Goal: Check status: Check status

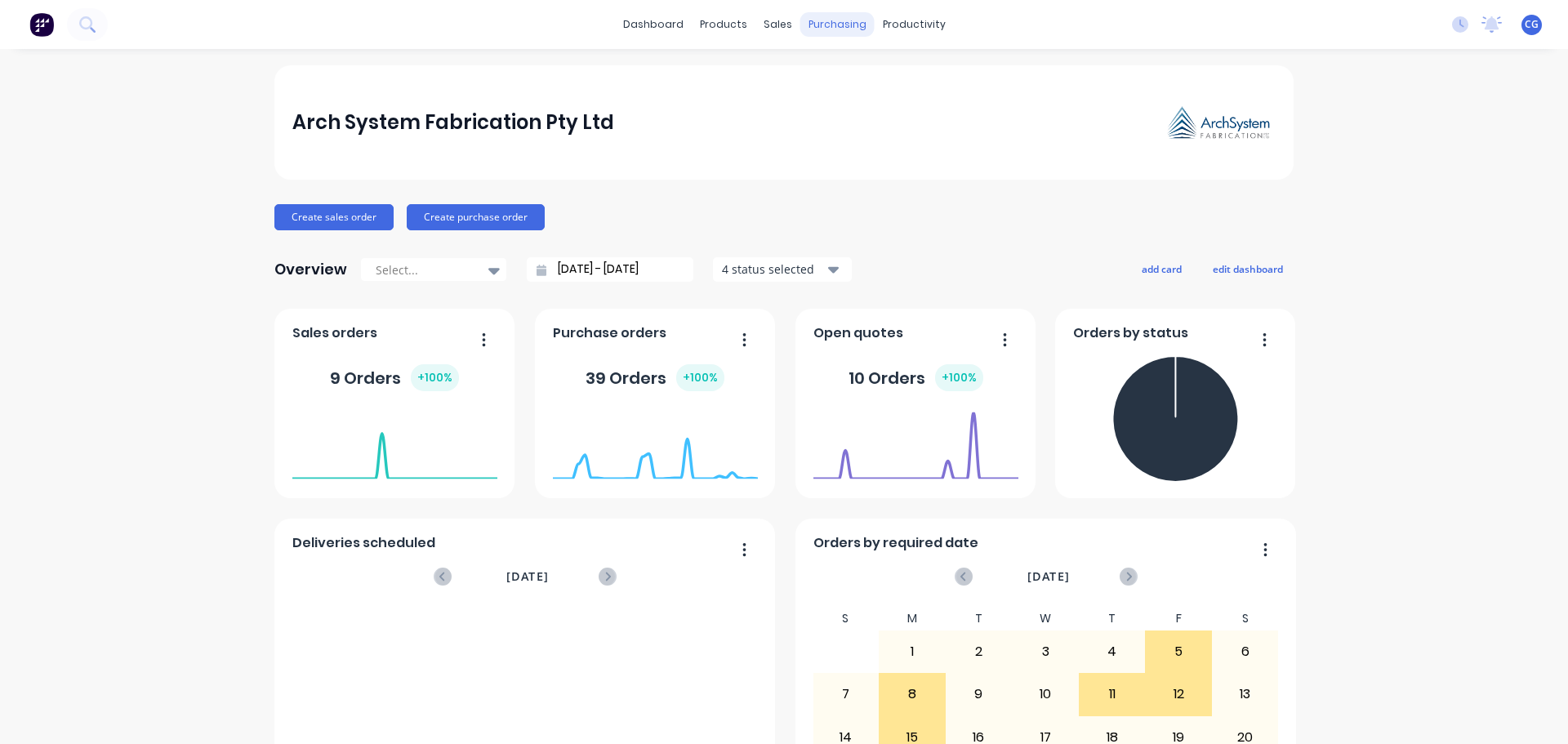
click at [830, 23] on div "purchasing" at bounding box center [838, 25] width 74 height 25
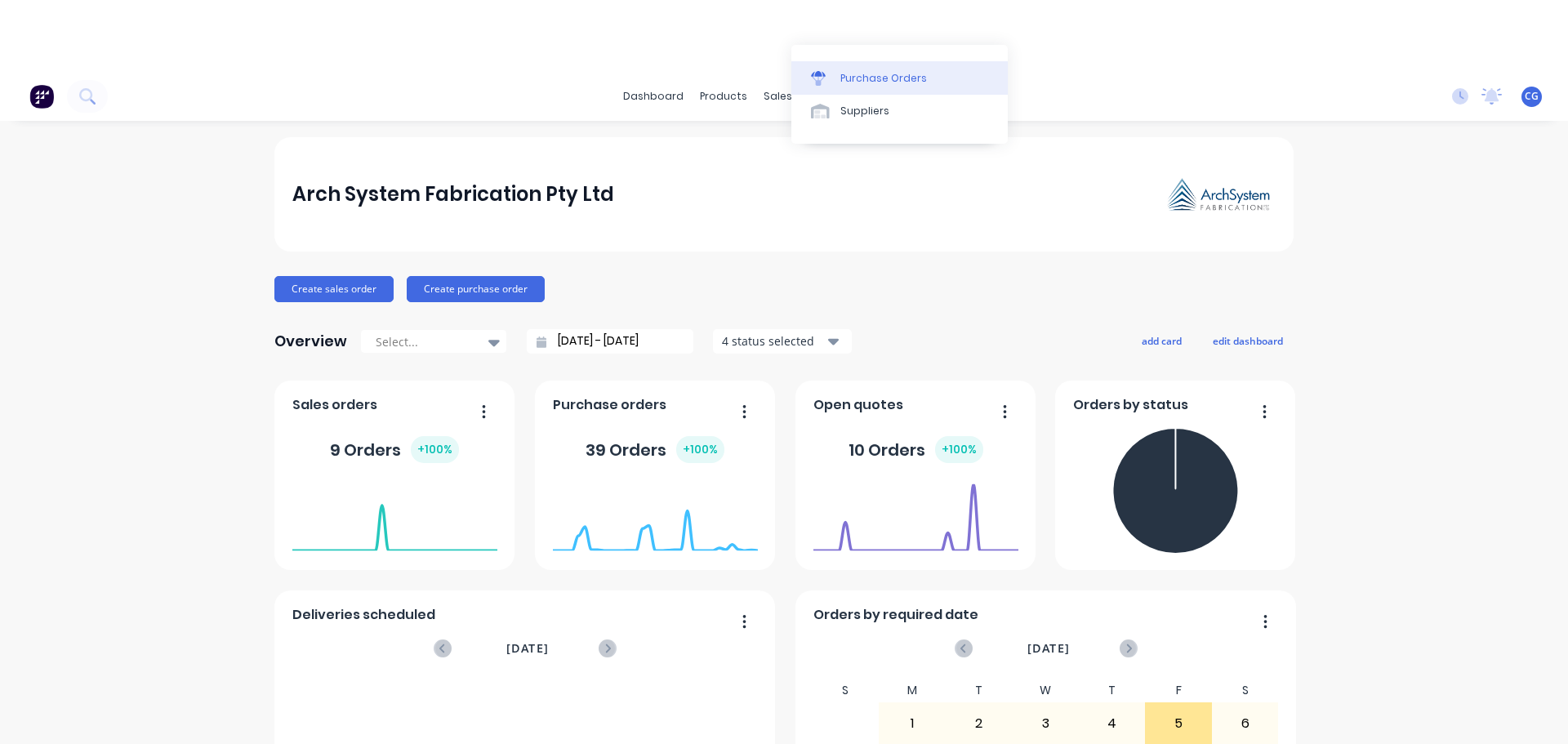
click at [871, 79] on div "Purchase Orders" at bounding box center [883, 78] width 87 height 15
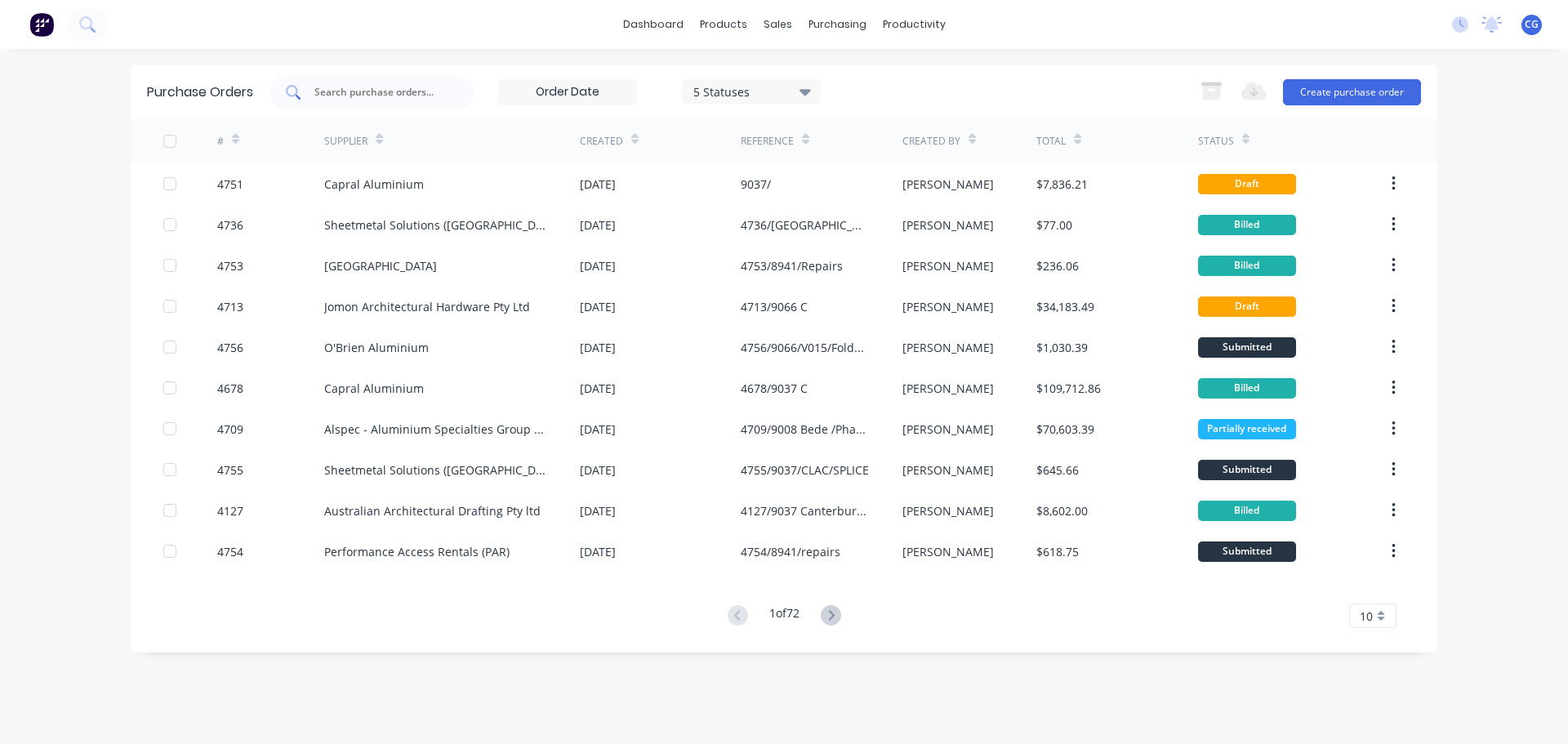
click at [362, 97] on input "text" at bounding box center [380, 92] width 135 height 16
type input "aaf"
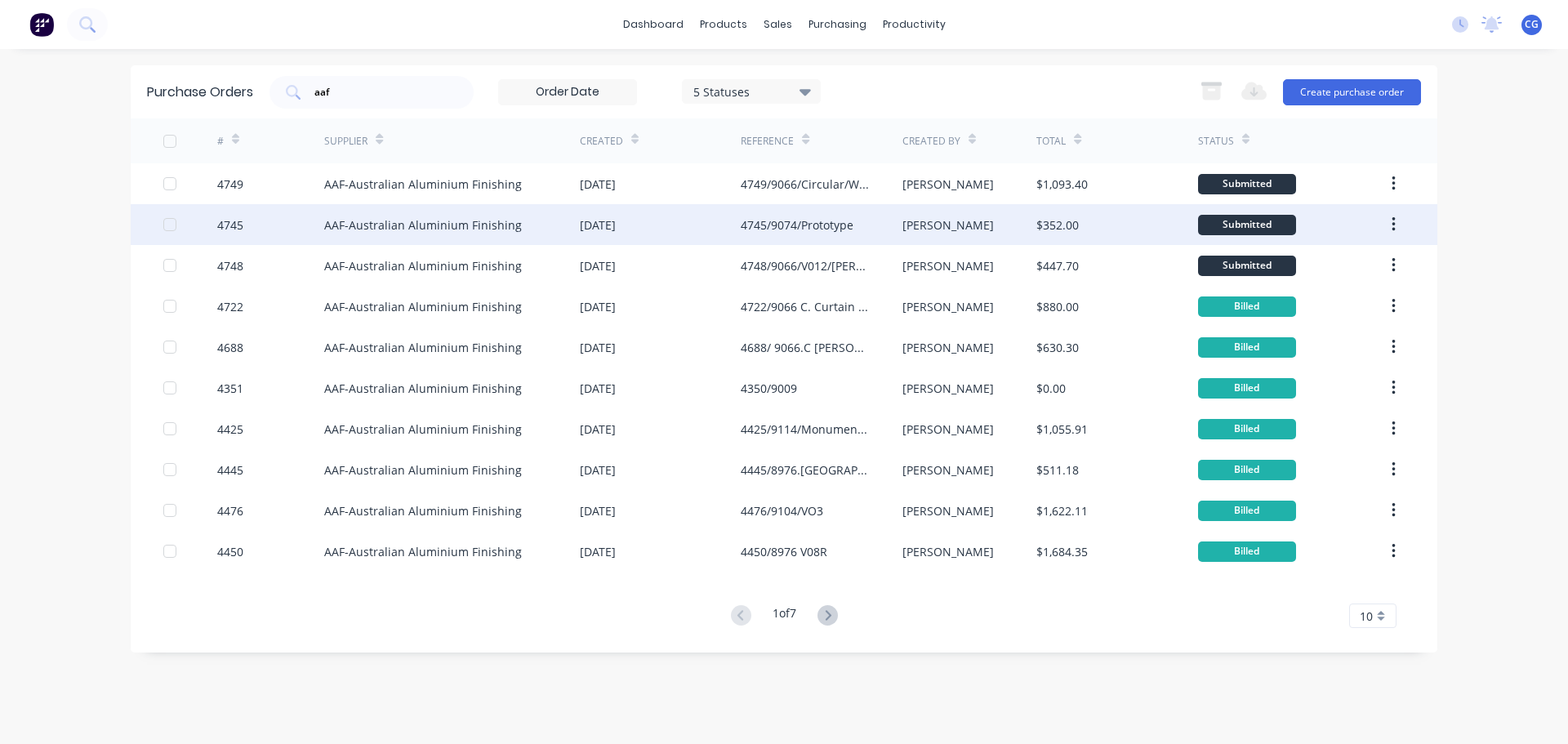
click at [237, 223] on div "4745" at bounding box center [230, 224] width 26 height 17
